Goal: Task Accomplishment & Management: Use online tool/utility

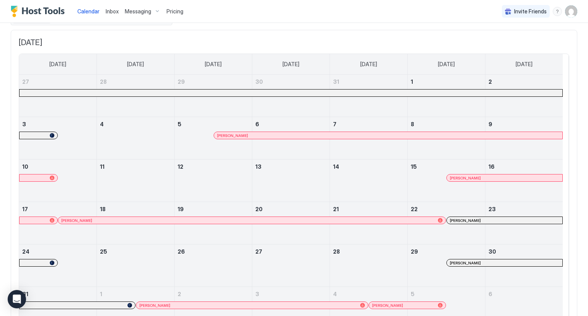
scroll to position [6, 0]
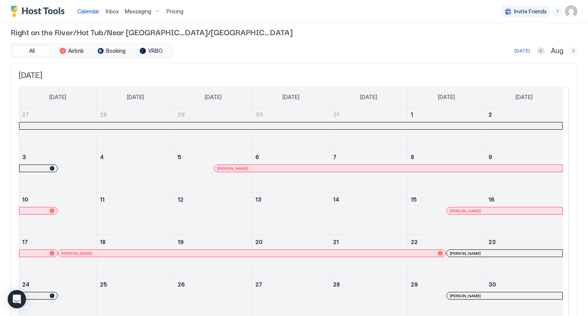
click at [569, 50] on button "Next month" at bounding box center [573, 51] width 8 height 8
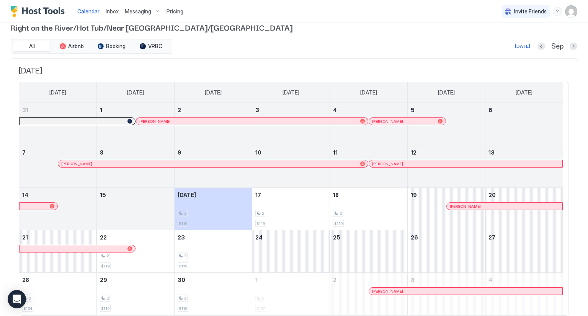
scroll to position [0, 0]
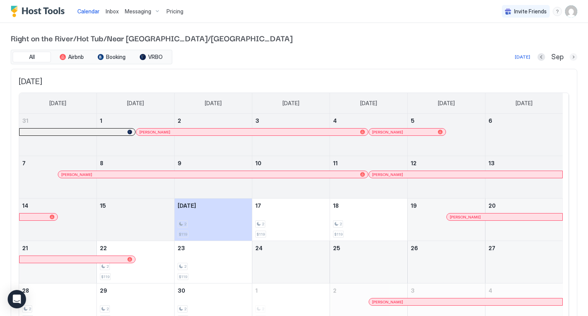
click at [569, 57] on button "Next month" at bounding box center [573, 57] width 8 height 8
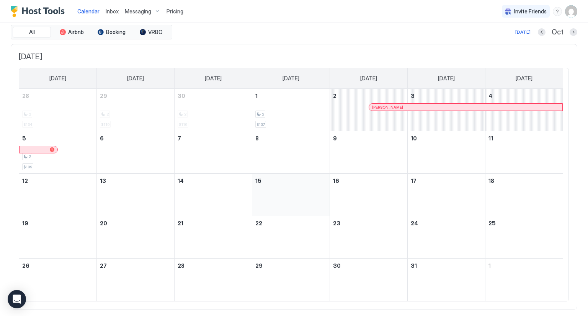
scroll to position [38, 0]
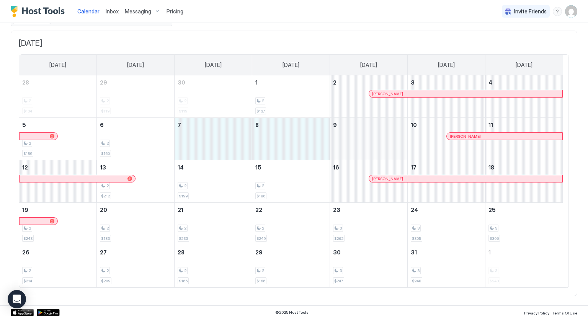
drag, startPoint x: 228, startPoint y: 137, endPoint x: 352, endPoint y: 133, distance: 123.7
click at [352, 133] on tr "5 2 $189 6 2 $160 7 8 9 10 [PERSON_NAME] 11" at bounding box center [290, 139] width 543 height 42
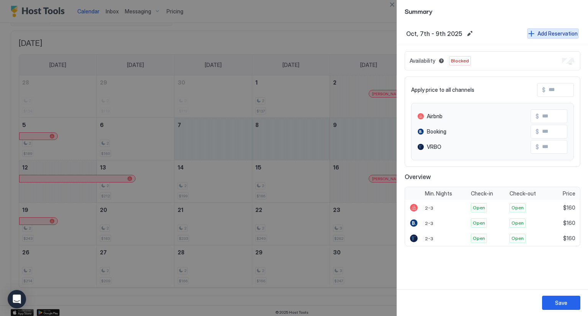
click at [547, 31] on div "Add Reservation" at bounding box center [557, 33] width 40 height 8
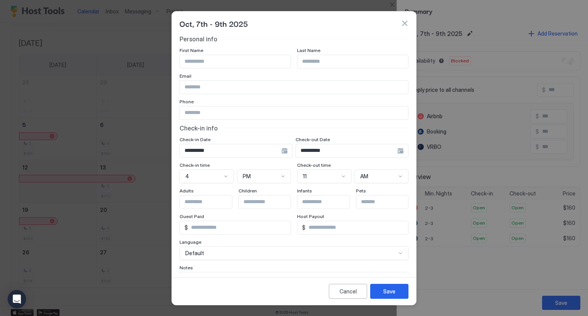
click at [246, 61] on input "Input Field" at bounding box center [235, 61] width 111 height 13
type input "*"
type input "******"
type input "********"
click at [235, 90] on input "Input Field" at bounding box center [294, 87] width 228 height 13
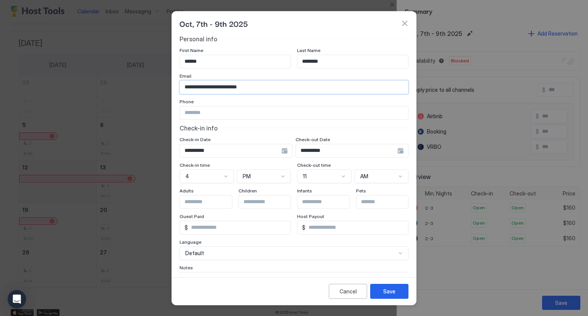
type input "**********"
click at [254, 228] on input "*" at bounding box center [239, 227] width 103 height 13
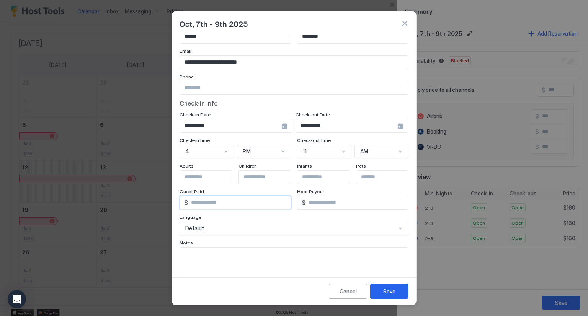
scroll to position [43, 0]
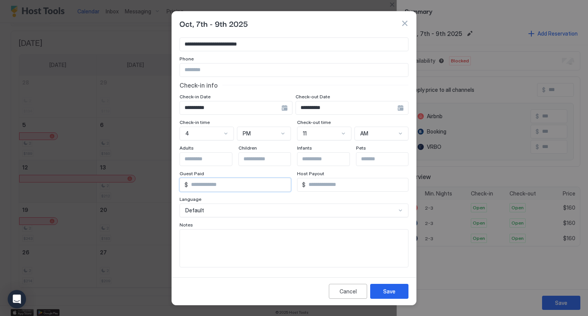
type input "***"
click at [229, 161] on input "Input Field" at bounding box center [211, 159] width 63 height 13
type input "*"
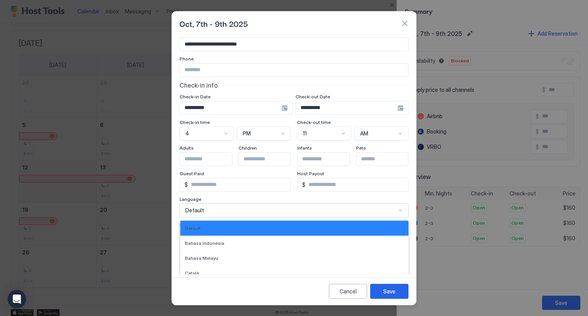
click at [291, 211] on div "30 results available. Use Up and Down to choose options, press Enter to select …" at bounding box center [293, 211] width 229 height 14
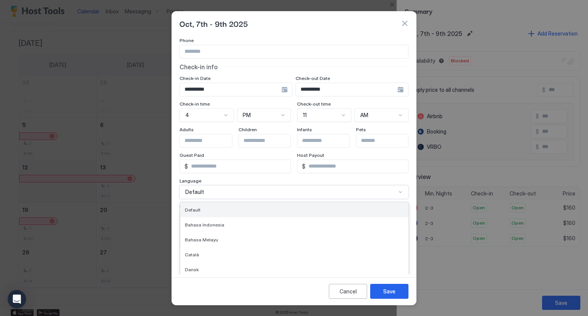
click at [255, 202] on div "Default" at bounding box center [294, 209] width 228 height 15
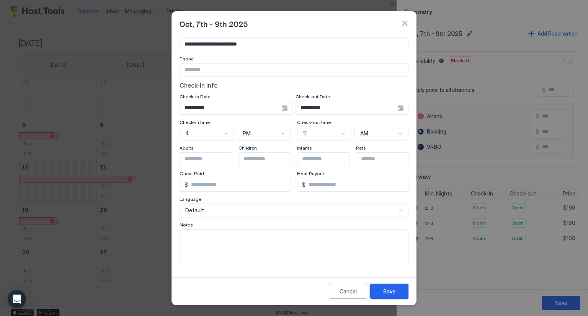
click at [387, 290] on div "Save" at bounding box center [389, 291] width 12 height 8
